Goal: Task Accomplishment & Management: Use online tool/utility

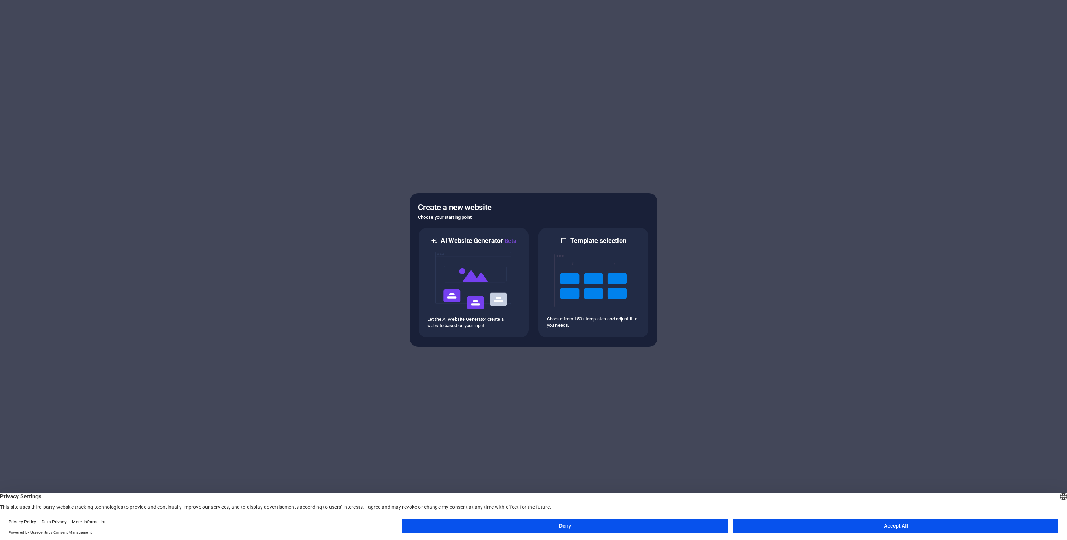
click at [770, 527] on button "Accept All" at bounding box center [895, 526] width 325 height 14
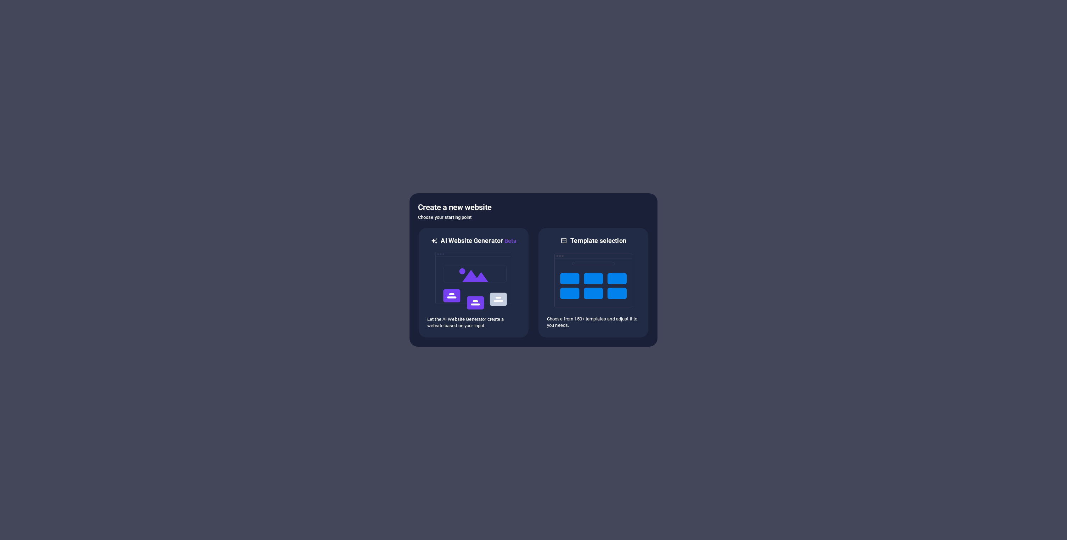
click at [468, 156] on div at bounding box center [533, 270] width 1067 height 540
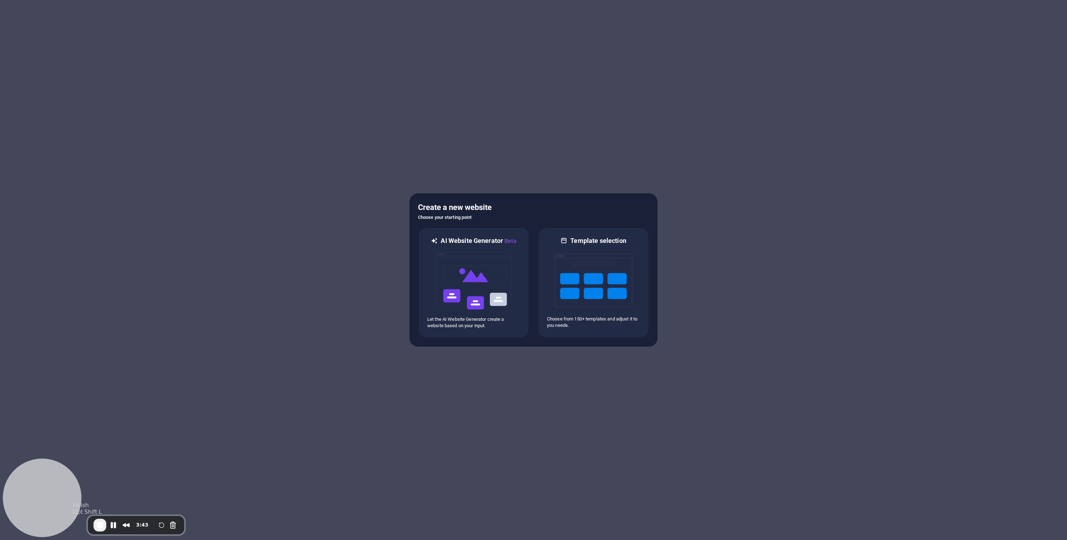
click at [99, 523] on span "End Recording" at bounding box center [100, 525] width 9 height 9
